Goal: Information Seeking & Learning: Understand process/instructions

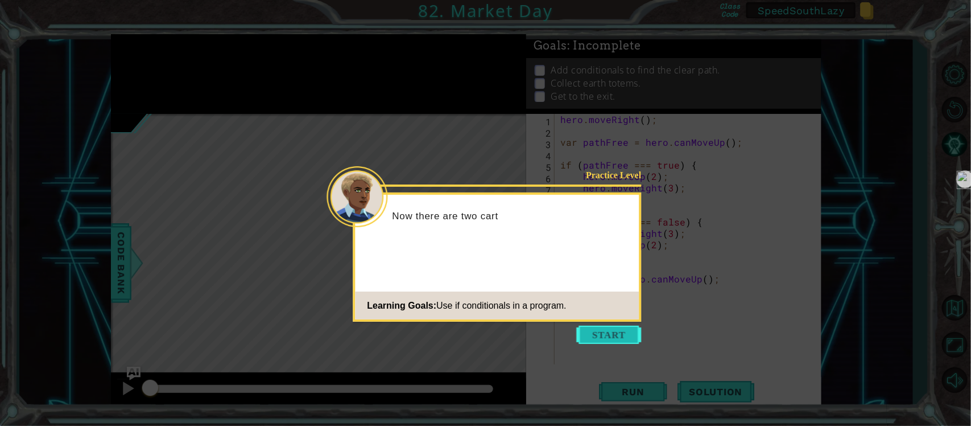
click at [618, 342] on button "Start" at bounding box center [609, 334] width 65 height 18
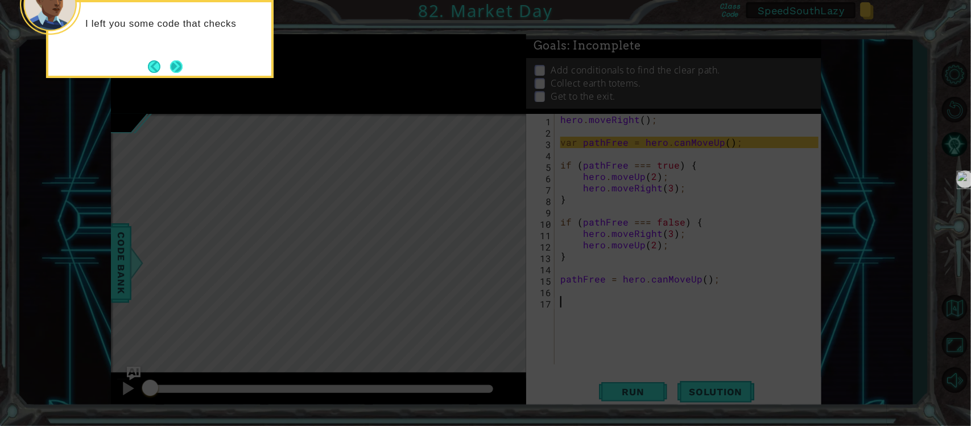
click at [172, 65] on button "Next" at bounding box center [176, 66] width 13 height 13
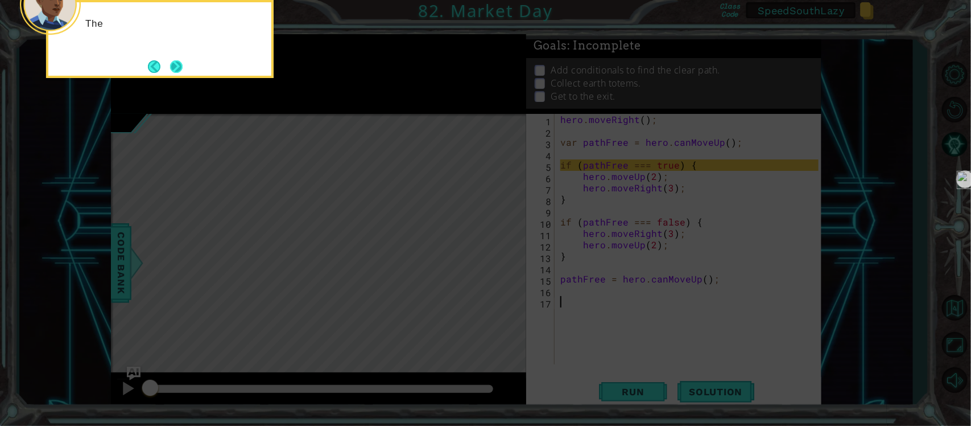
click at [178, 73] on button "Next" at bounding box center [176, 66] width 13 height 13
click at [177, 73] on button "Next" at bounding box center [176, 66] width 13 height 13
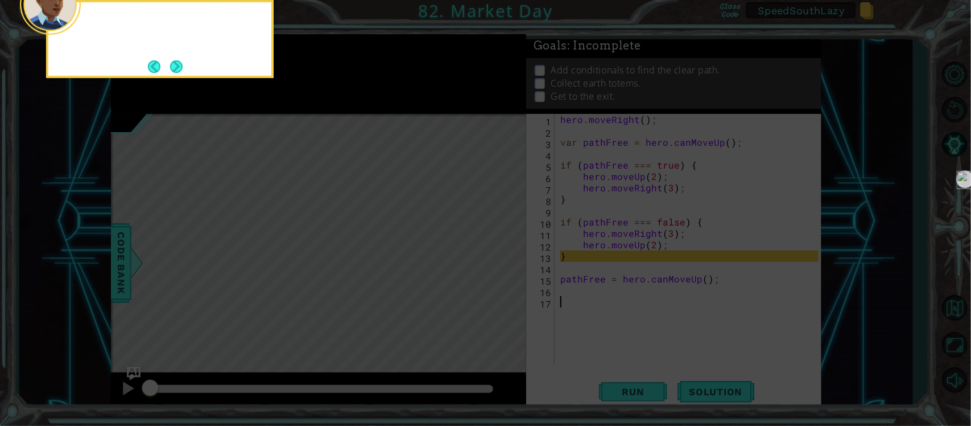
click at [180, 76] on div at bounding box center [160, 39] width 228 height 78
click at [175, 72] on button "Next" at bounding box center [176, 66] width 13 height 13
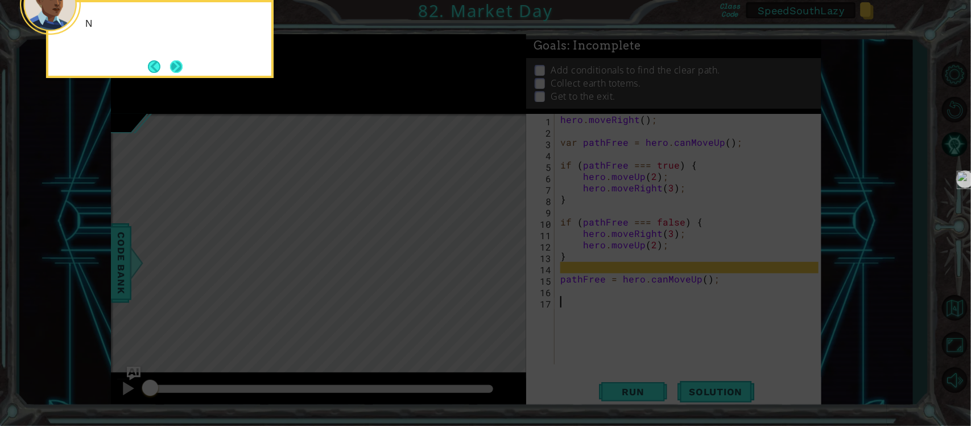
click at [178, 67] on button "Next" at bounding box center [176, 66] width 13 height 13
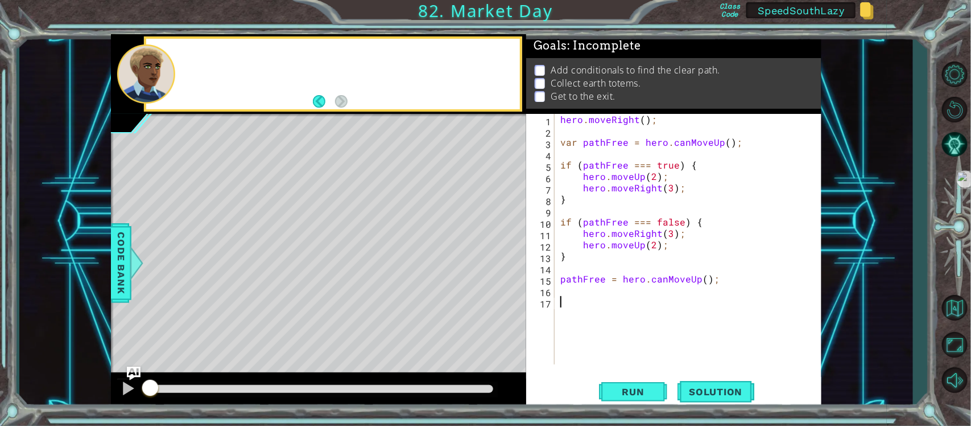
click at [170, 61] on div at bounding box center [146, 73] width 58 height 59
click at [720, 405] on button "Solution" at bounding box center [716, 392] width 76 height 30
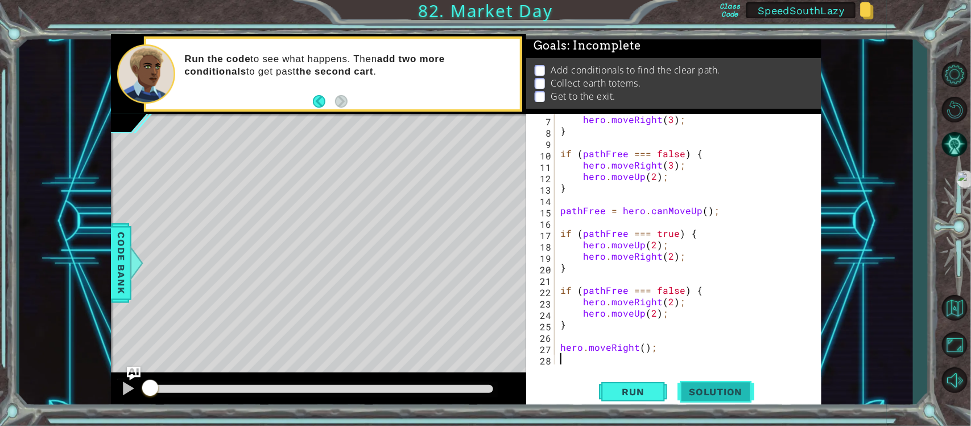
scroll to position [68, 0]
